Goal: Task Accomplishment & Management: Manage account settings

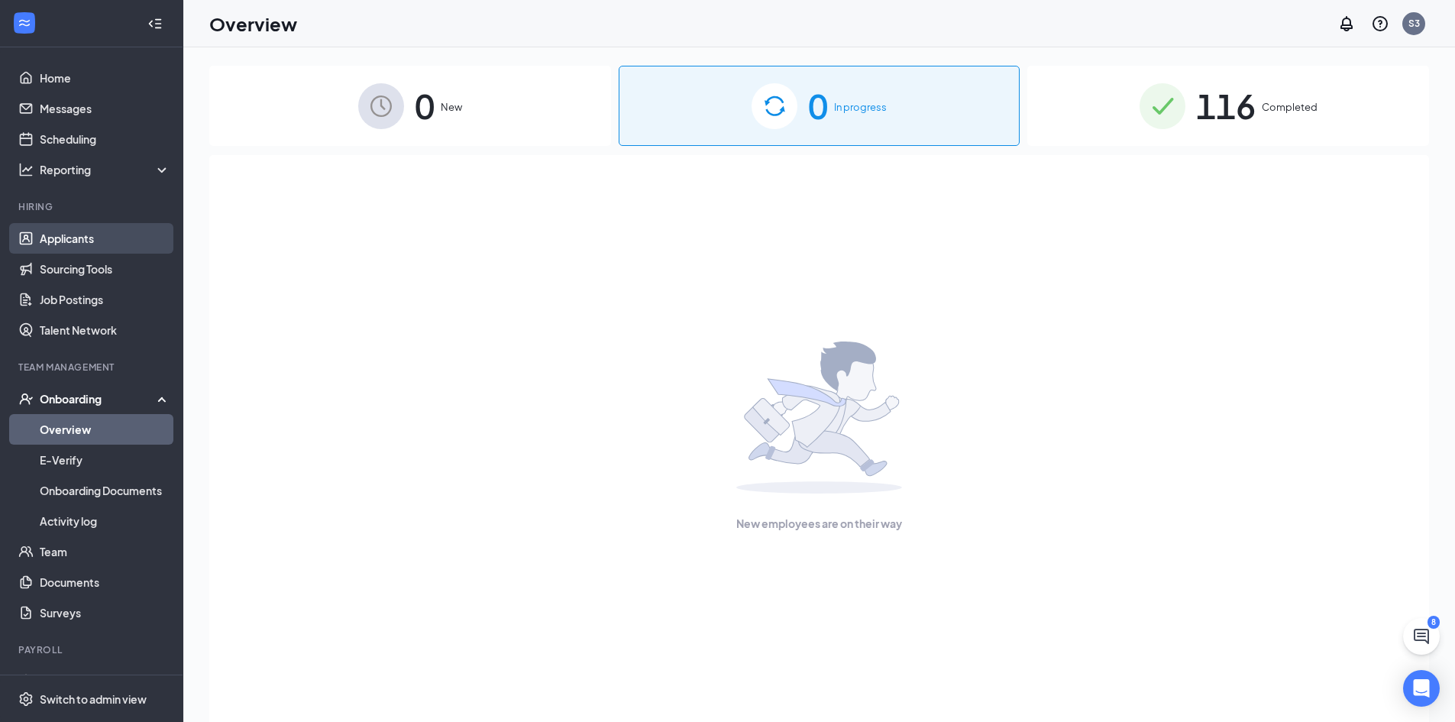
click at [87, 248] on link "Applicants" at bounding box center [105, 238] width 131 height 31
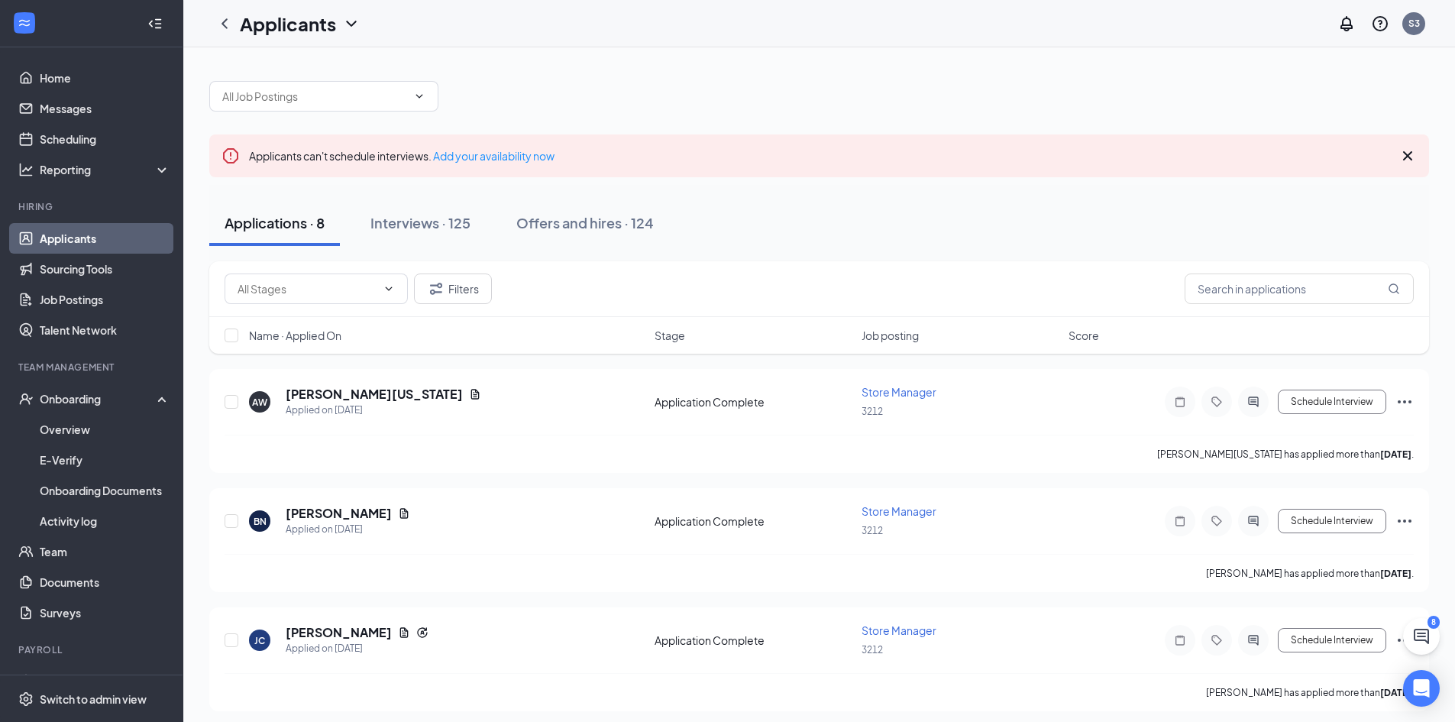
click at [1163, 91] on div at bounding box center [819, 89] width 1220 height 46
click at [273, 95] on input "text" at bounding box center [314, 96] width 185 height 17
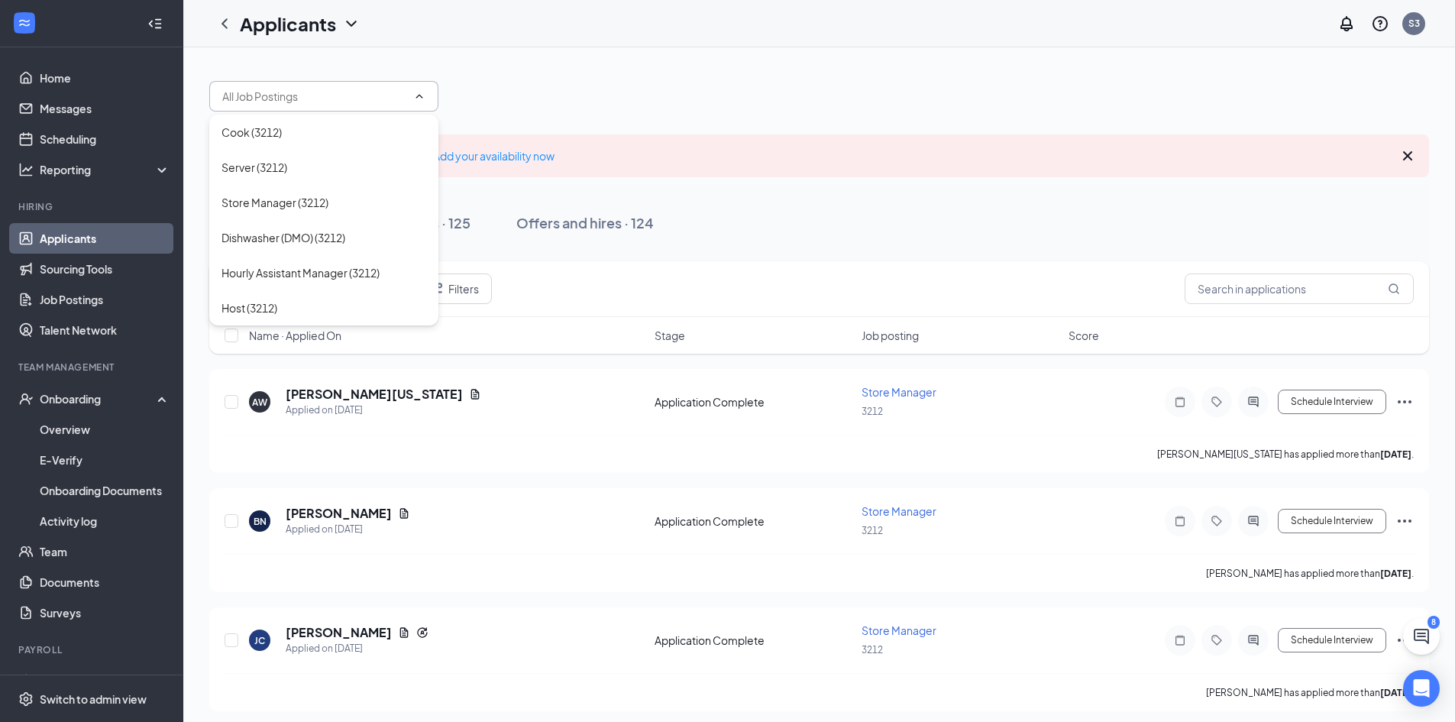
drag, startPoint x: 854, startPoint y: 66, endPoint x: 820, endPoint y: 66, distance: 34.4
click at [854, 66] on div at bounding box center [819, 89] width 1220 height 46
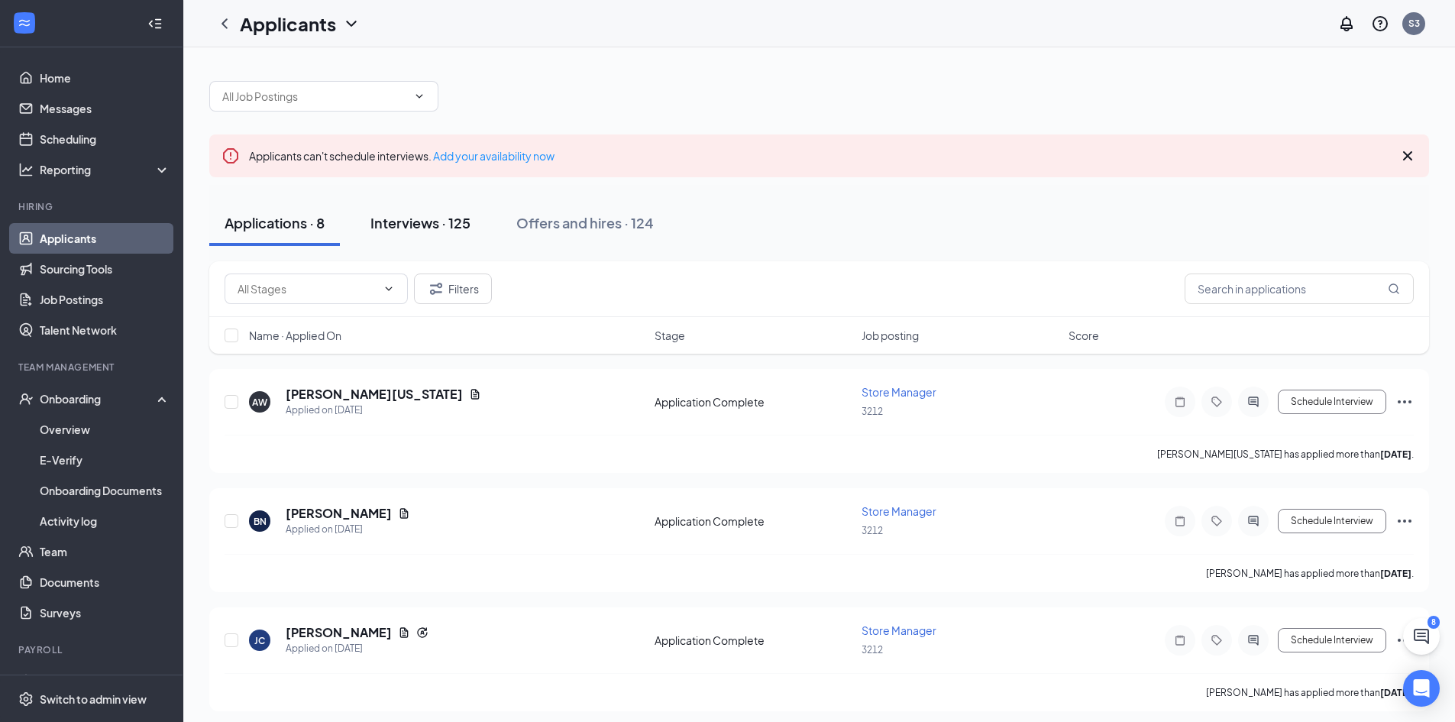
click at [441, 219] on div "Interviews · 125" at bounding box center [420, 222] width 100 height 19
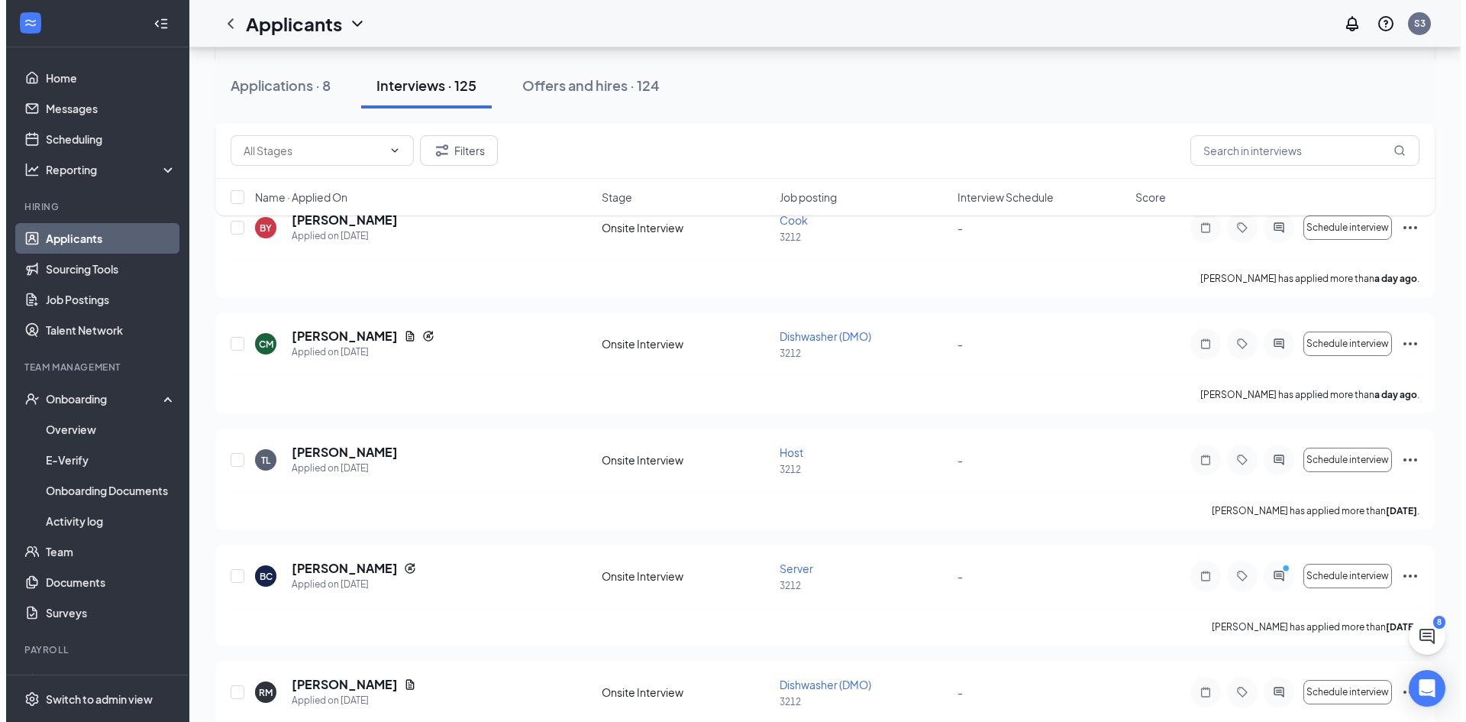
scroll to position [764, 0]
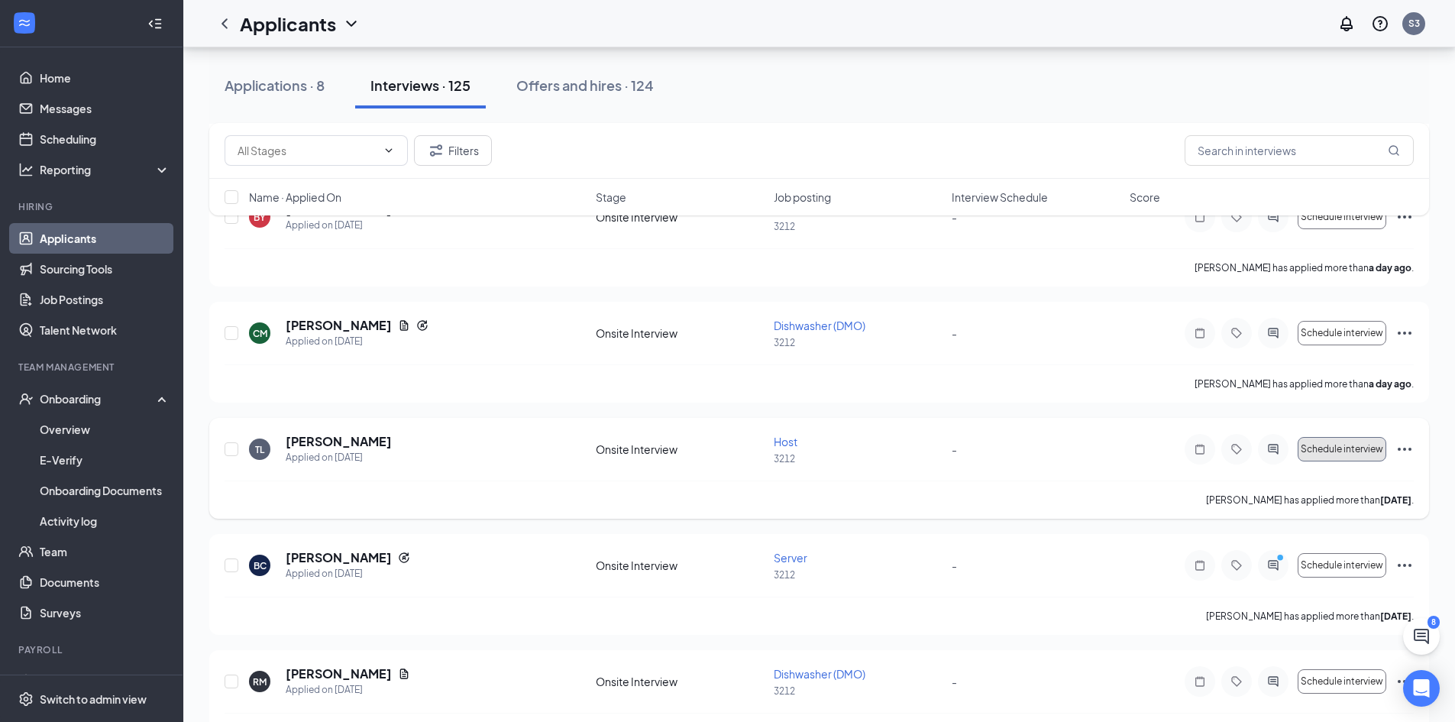
click at [1362, 454] on span "Schedule interview" at bounding box center [1342, 449] width 82 height 11
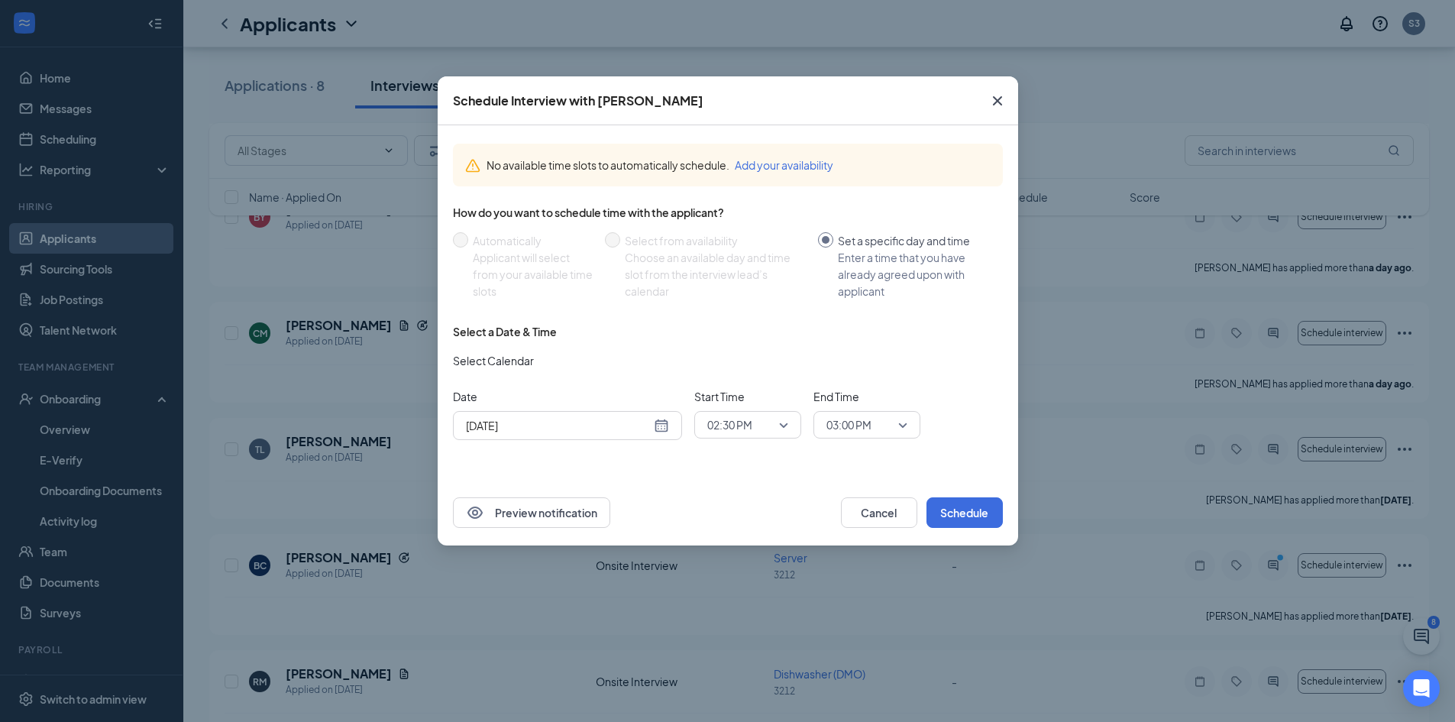
click at [997, 101] on icon "Cross" at bounding box center [996, 100] width 9 height 9
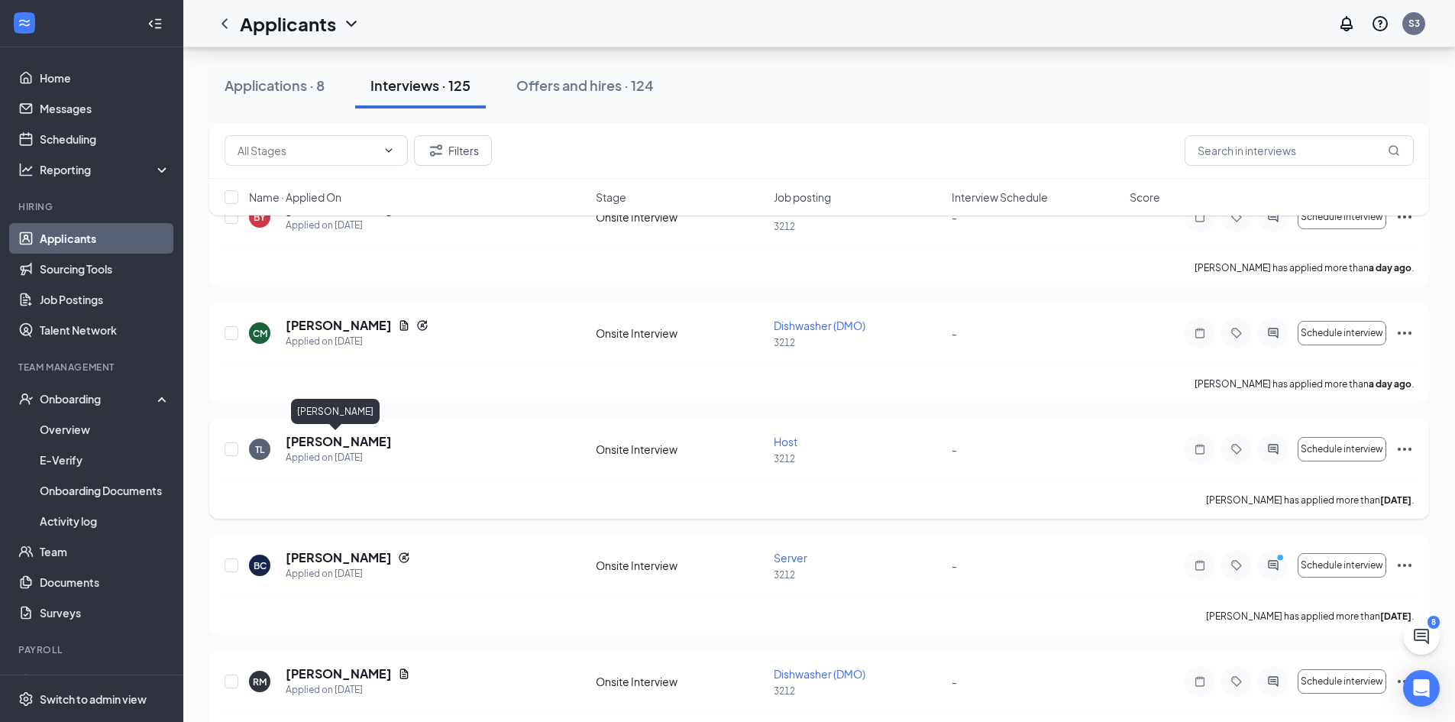
click at [306, 444] on h5 "[PERSON_NAME]" at bounding box center [339, 441] width 106 height 17
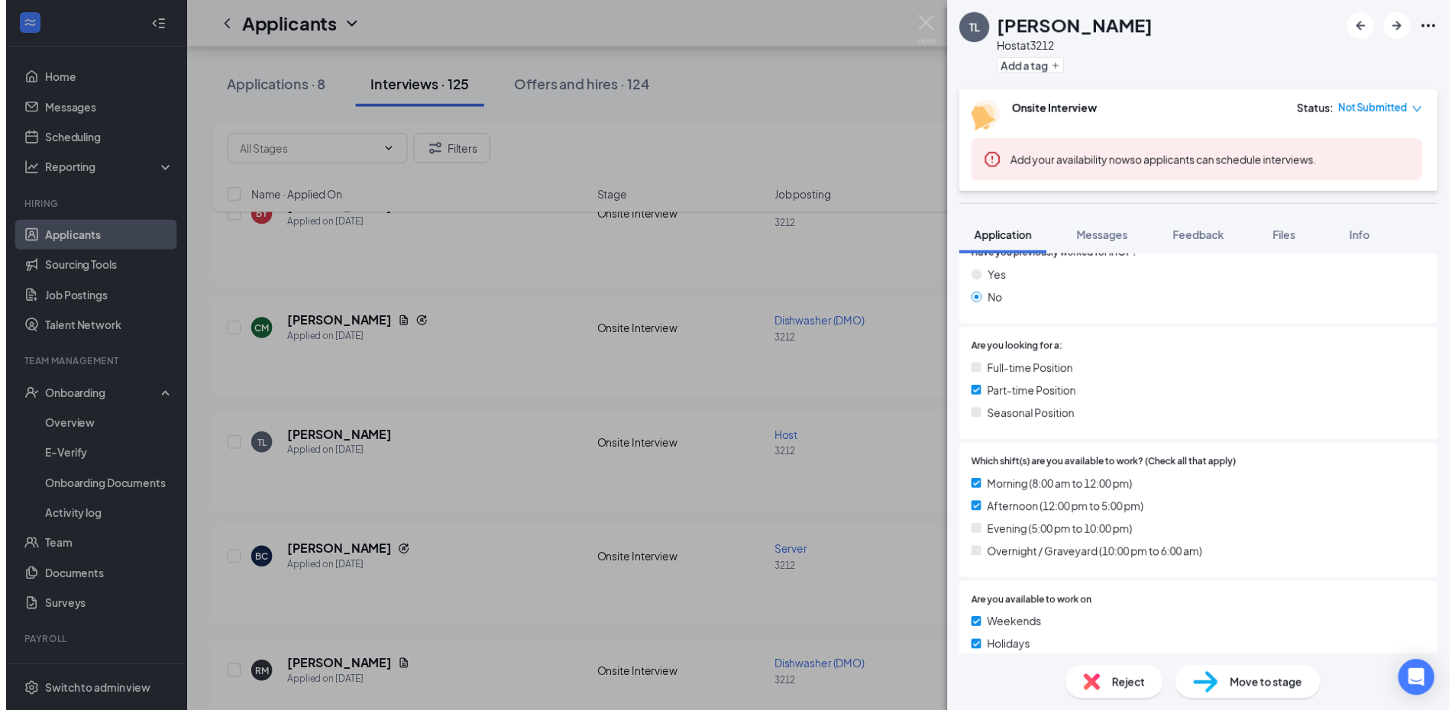
scroll to position [458, 0]
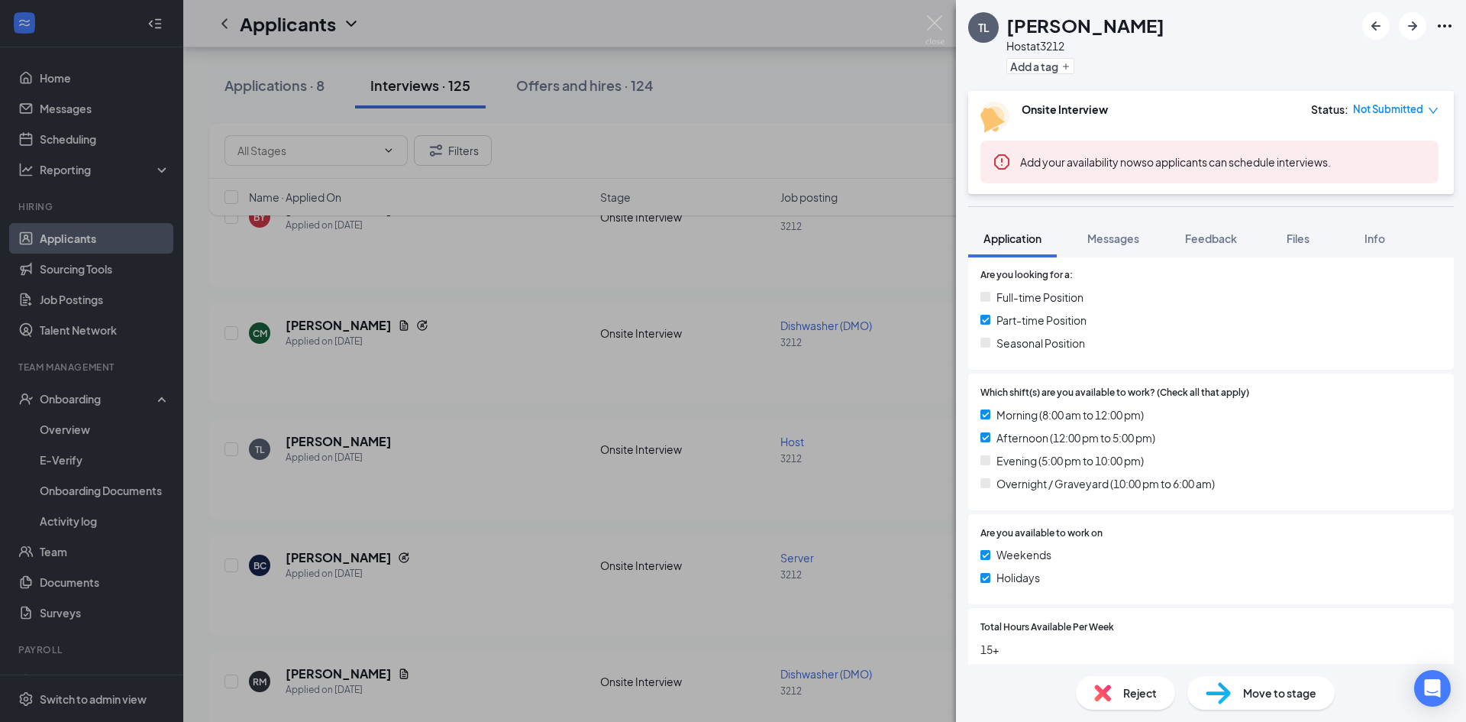
click at [880, 245] on div "TL [PERSON_NAME] Host at 3212 Add a tag Onsite Interview Status : Not Submitted…" at bounding box center [733, 361] width 1466 height 722
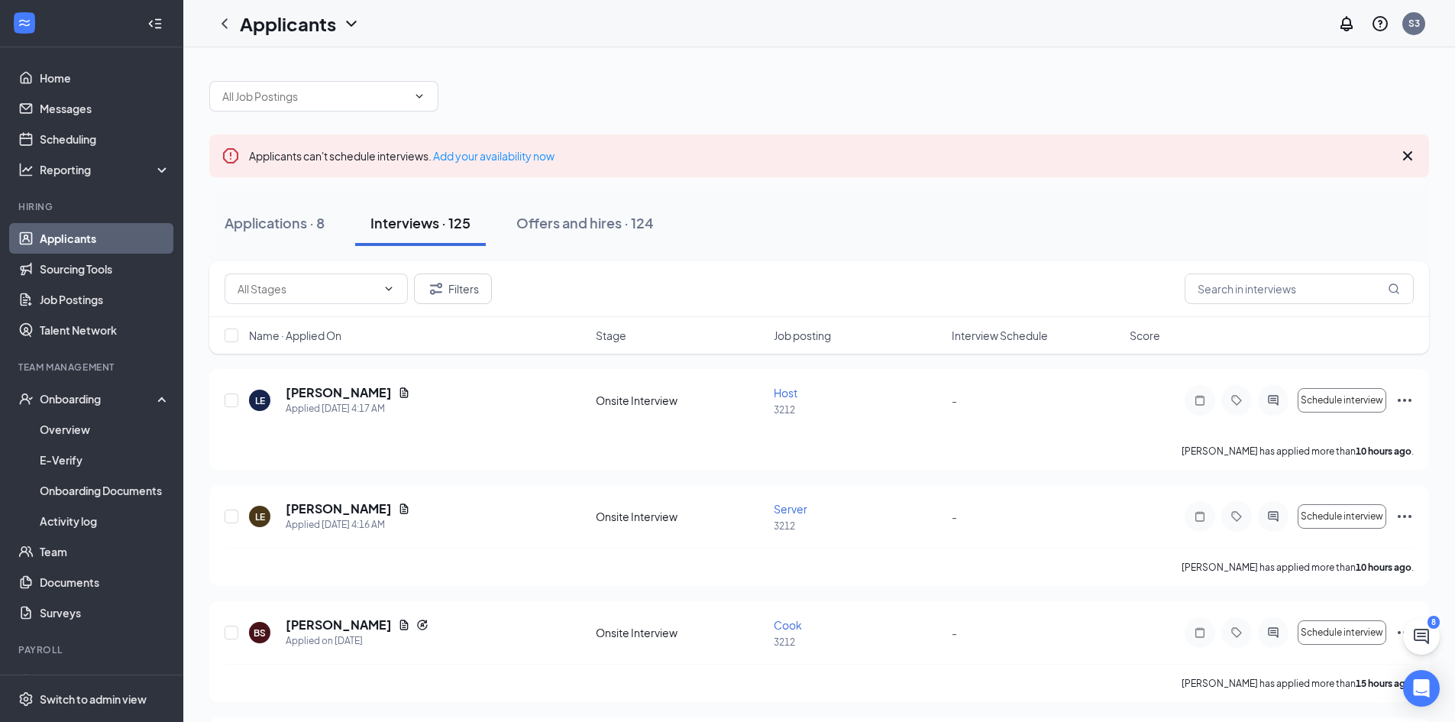
click at [1405, 158] on icon "Cross" at bounding box center [1407, 155] width 9 height 9
